Goal: Use online tool/utility: Utilize a website feature to perform a specific function

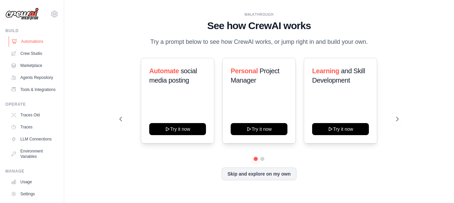
click at [32, 40] on link "Automations" at bounding box center [34, 41] width 50 height 11
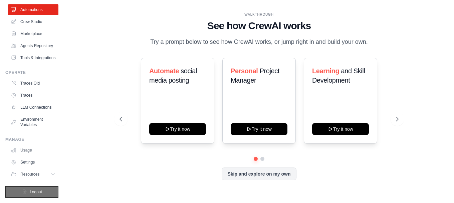
click at [32, 192] on span "Logout" at bounding box center [36, 191] width 12 height 5
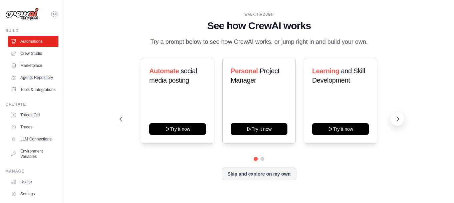
click at [399, 120] on icon at bounding box center [398, 119] width 7 height 7
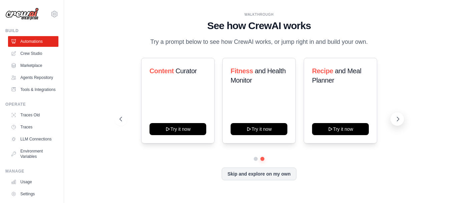
click at [399, 120] on icon at bounding box center [398, 119] width 7 height 7
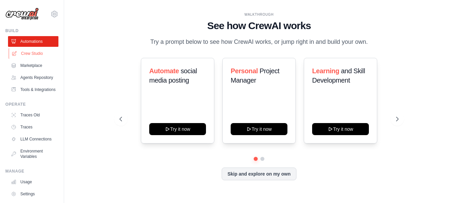
click at [22, 53] on link "Crew Studio" at bounding box center [34, 53] width 50 height 11
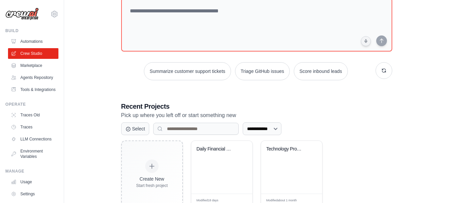
scroll to position [66, 0]
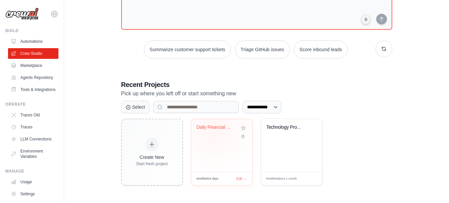
click at [214, 128] on div "Daily Financial Newsletter Generato..." at bounding box center [217, 127] width 40 height 6
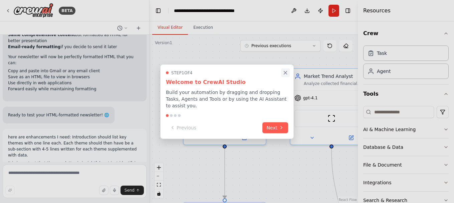
scroll to position [4956, 0]
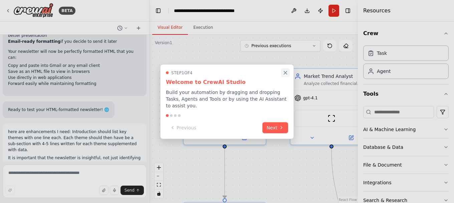
click at [285, 74] on icon "Close walkthrough" at bounding box center [285, 72] width 3 height 3
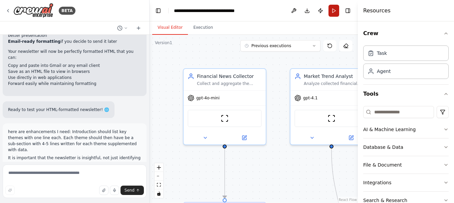
click at [335, 11] on button "Run" at bounding box center [334, 11] width 11 height 12
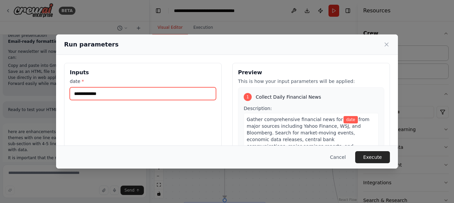
click at [118, 91] on input "date *" at bounding box center [143, 93] width 146 height 13
type input "**********"
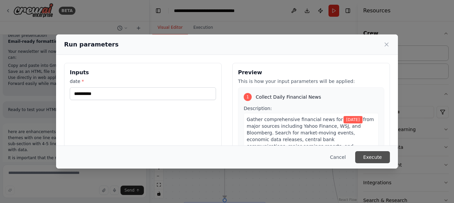
click at [375, 156] on button "Execute" at bounding box center [372, 157] width 35 height 12
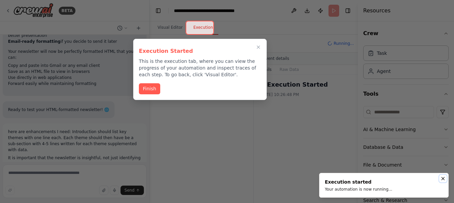
click at [443, 178] on icon "Notifications (F8)" at bounding box center [443, 178] width 3 height 3
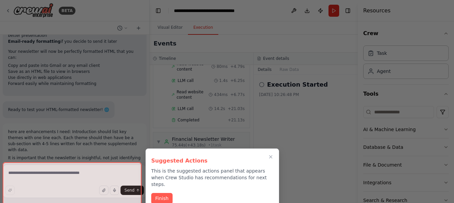
scroll to position [647, 0]
click at [270, 157] on icon "Close walkthrough" at bounding box center [270, 156] width 3 height 3
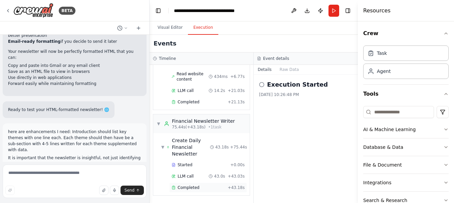
click at [192, 186] on span "Completed" at bounding box center [189, 187] width 22 height 5
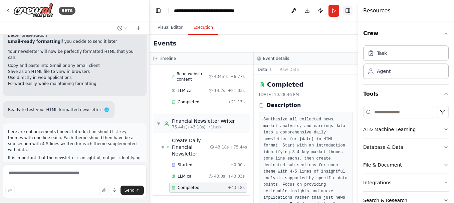
click at [351, 11] on button "Toggle Right Sidebar" at bounding box center [347, 10] width 9 height 9
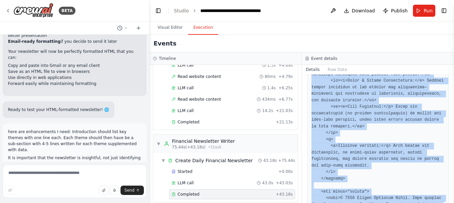
scroll to position [1698, 0]
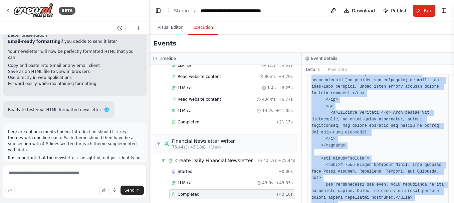
drag, startPoint x: 312, startPoint y: 116, endPoint x: 361, endPoint y: 179, distance: 80.2
copy pre "<!DOCTYPE html> <html> <head> <meta charset="UTF-8"> <title>Market Insights Dai…"
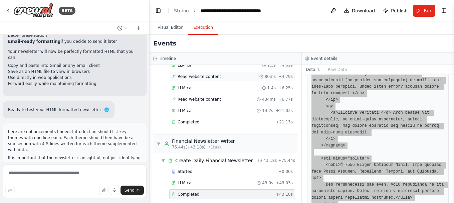
scroll to position [5010, 0]
